Goal: Task Accomplishment & Management: Manage account settings

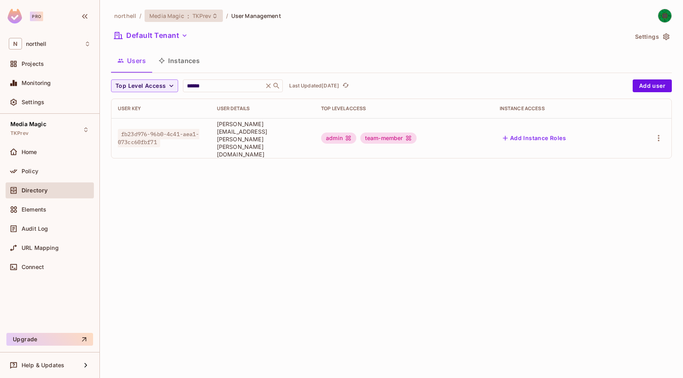
click at [195, 15] on span "TKPrev" at bounding box center [201, 16] width 19 height 8
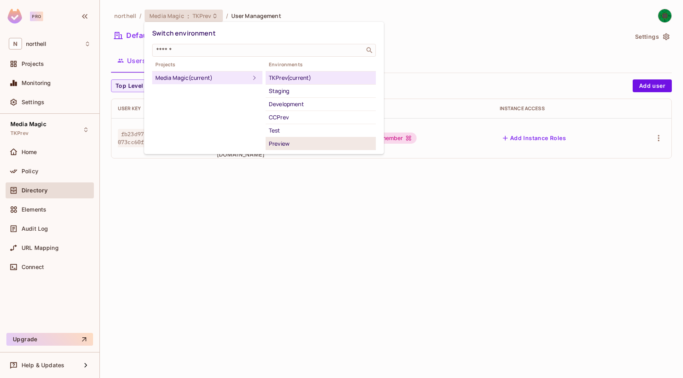
click at [293, 140] on div "Preview" at bounding box center [321, 144] width 104 height 10
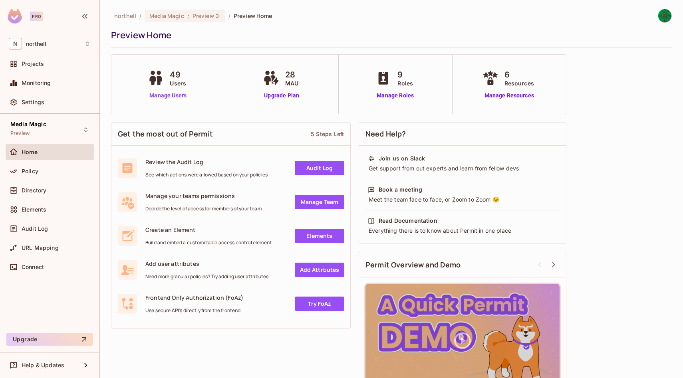
click at [157, 96] on link "Manage Users" at bounding box center [168, 95] width 44 height 8
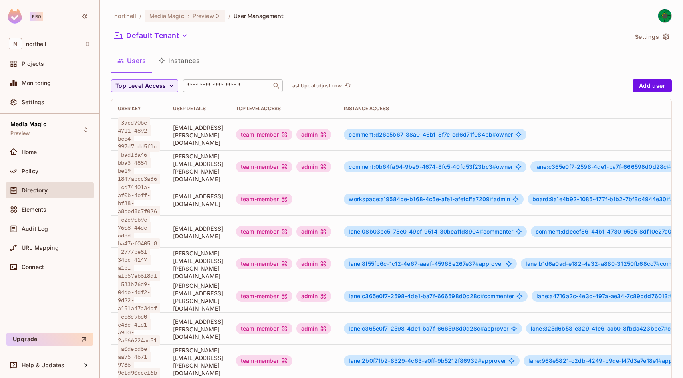
click at [220, 84] on input "text" at bounding box center [227, 86] width 84 height 8
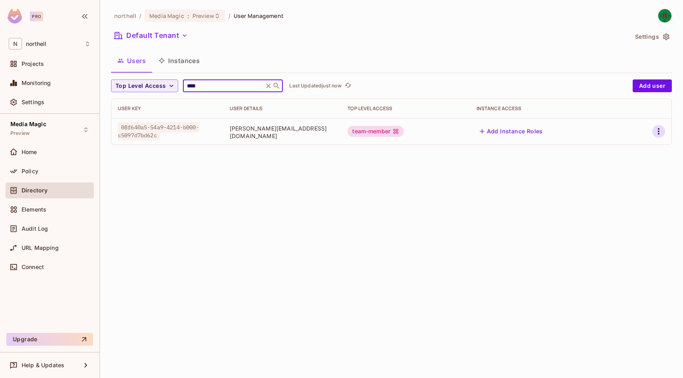
type input "****"
click at [658, 131] on icon "button" at bounding box center [659, 132] width 10 height 10
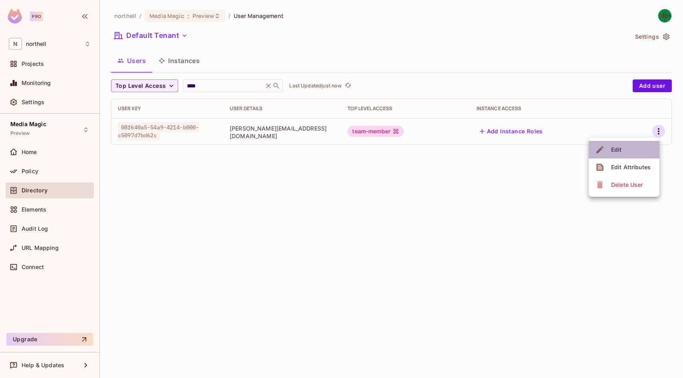
click at [625, 152] on li "Edit" at bounding box center [623, 150] width 71 height 18
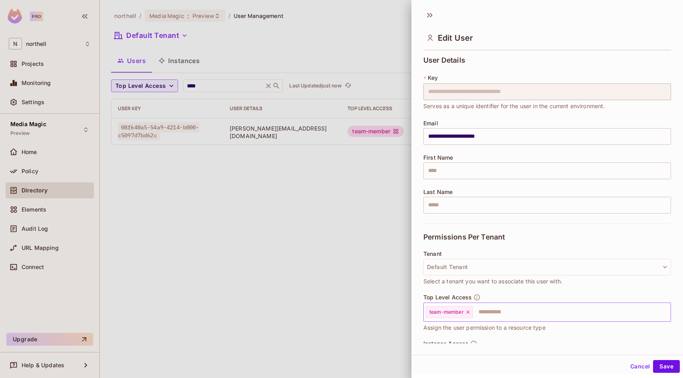
click at [500, 305] on input "text" at bounding box center [564, 312] width 182 height 16
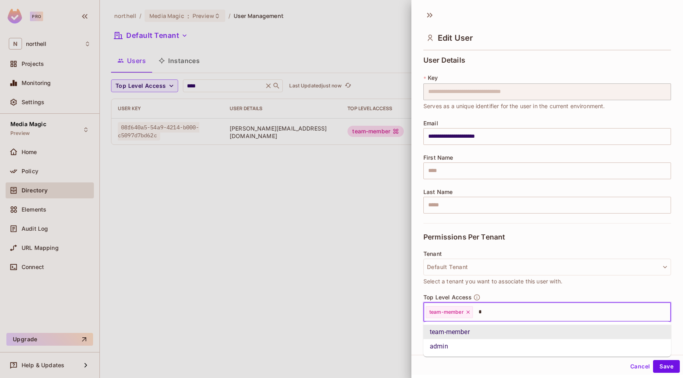
type input "**"
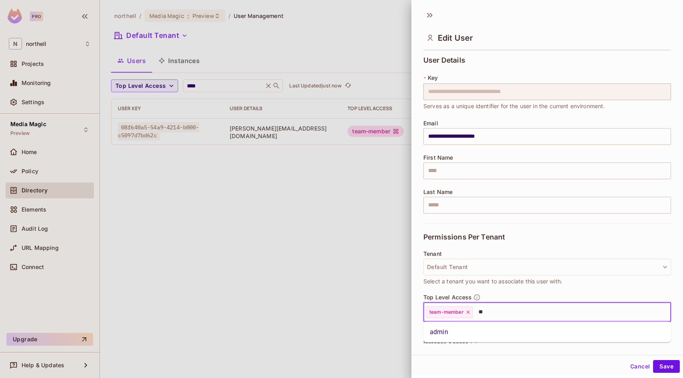
click at [482, 330] on li "admin" at bounding box center [547, 332] width 248 height 14
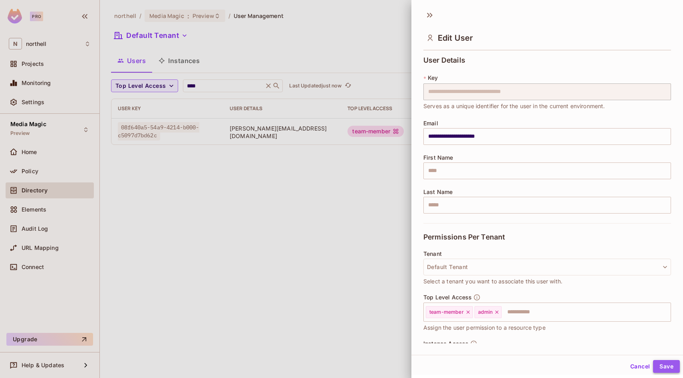
click at [660, 364] on button "Save" at bounding box center [666, 366] width 27 height 13
